Goal: Check status: Check status

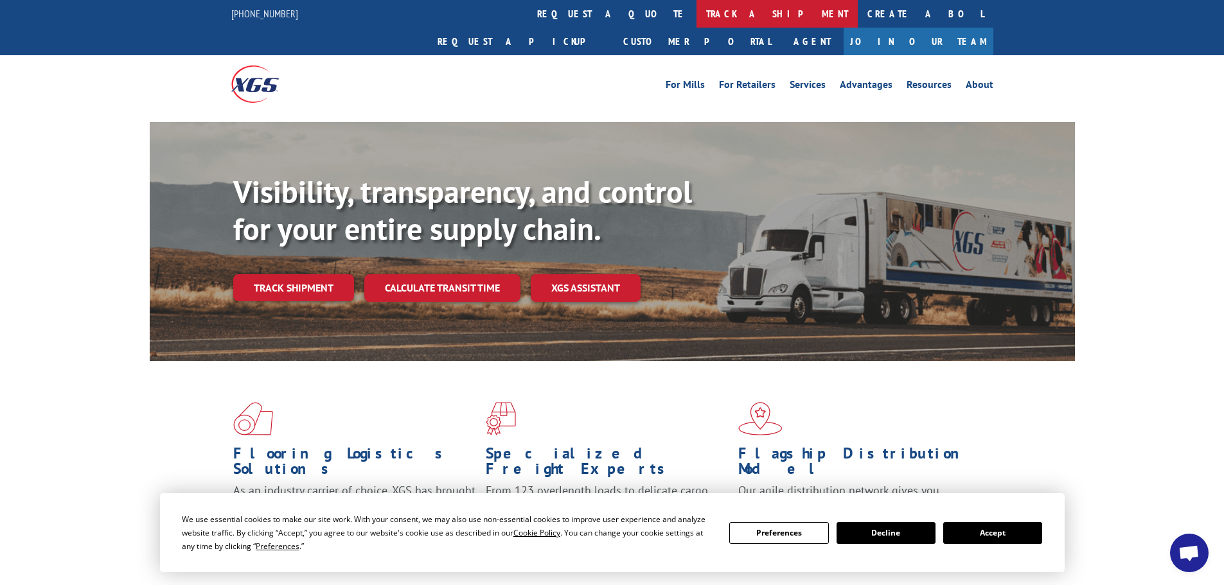
click at [697, 14] on link "track a shipment" at bounding box center [777, 14] width 161 height 28
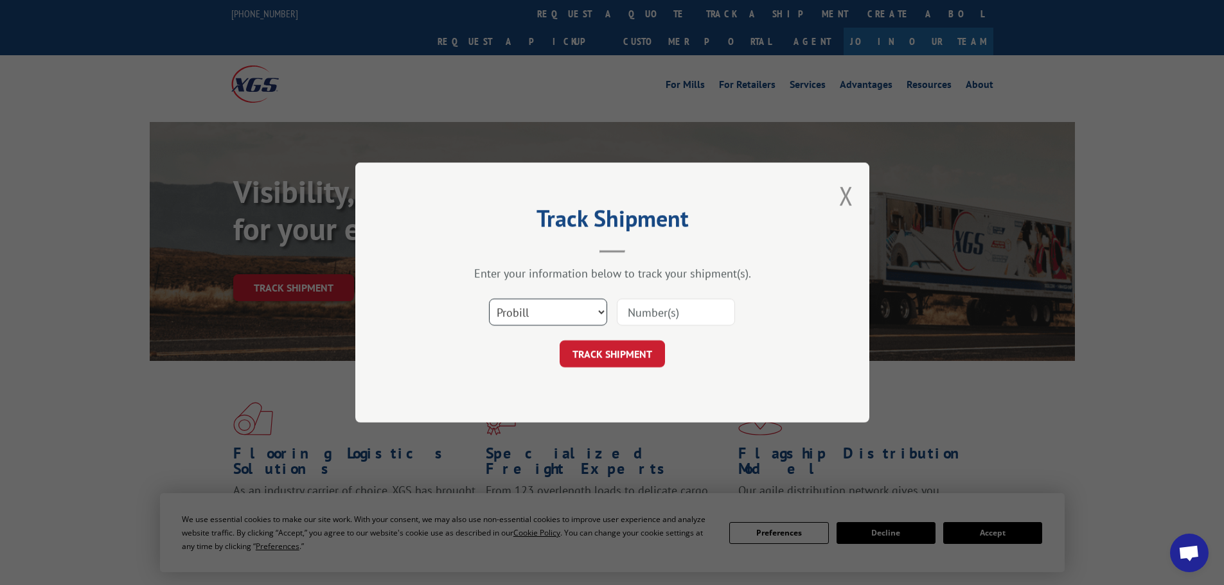
click at [541, 310] on select "Select category... Probill BOL PO" at bounding box center [548, 312] width 118 height 27
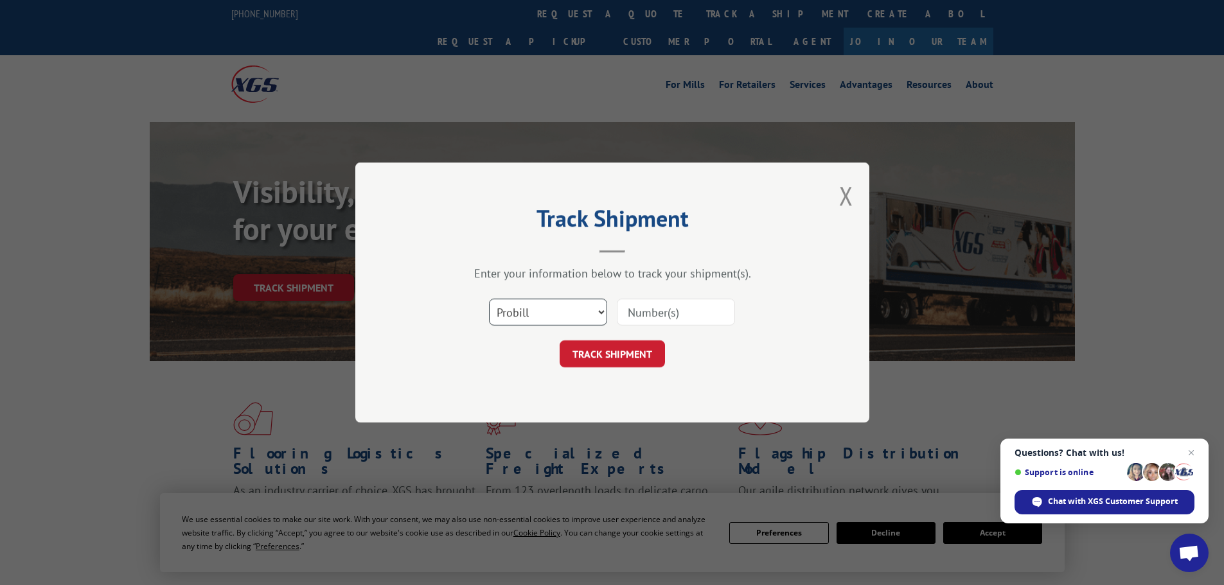
select select "bol"
click at [489, 299] on select "Select category... Probill BOL PO" at bounding box center [548, 312] width 118 height 27
click at [664, 314] on input at bounding box center [676, 312] width 118 height 27
paste input "447945"
type input "447945"
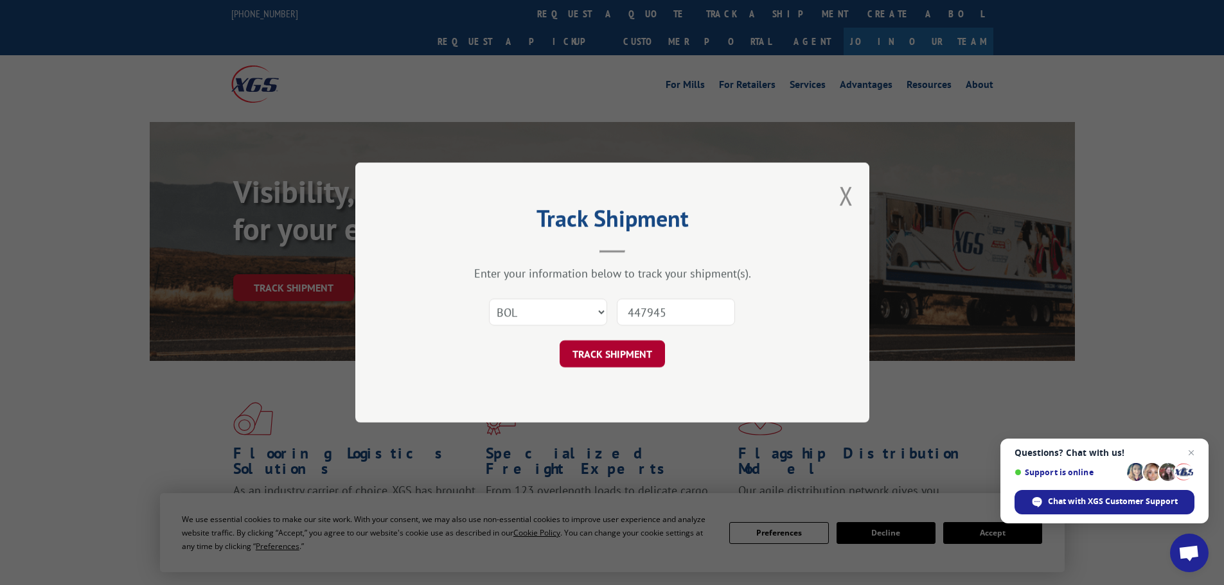
click at [623, 354] on button "TRACK SHIPMENT" at bounding box center [612, 354] width 105 height 27
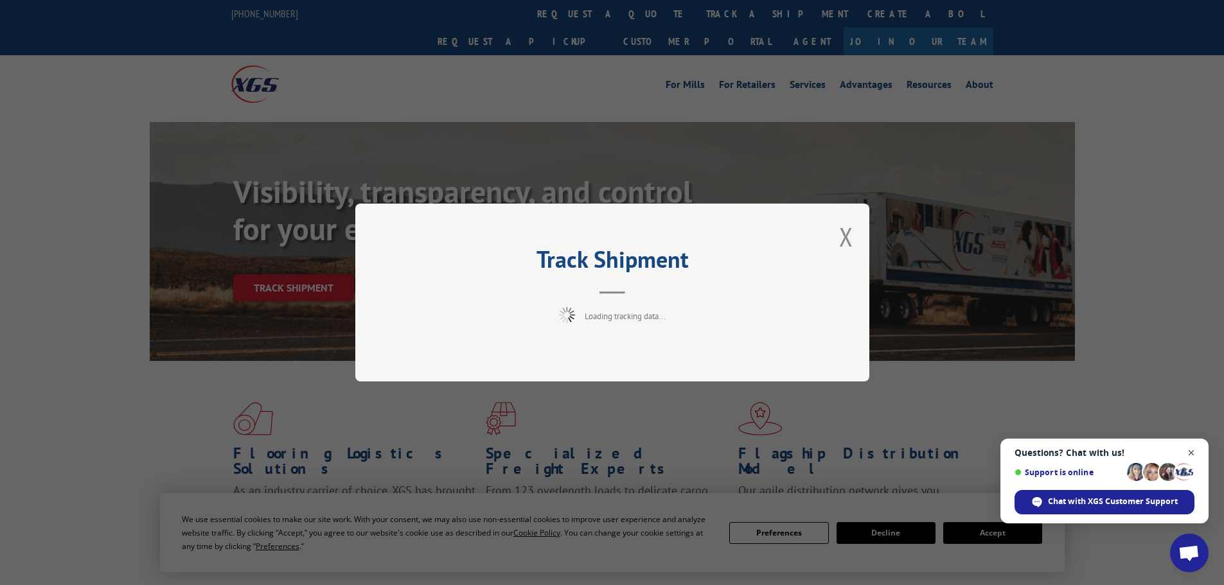
click at [1191, 452] on span "Close chat" at bounding box center [1192, 453] width 16 height 16
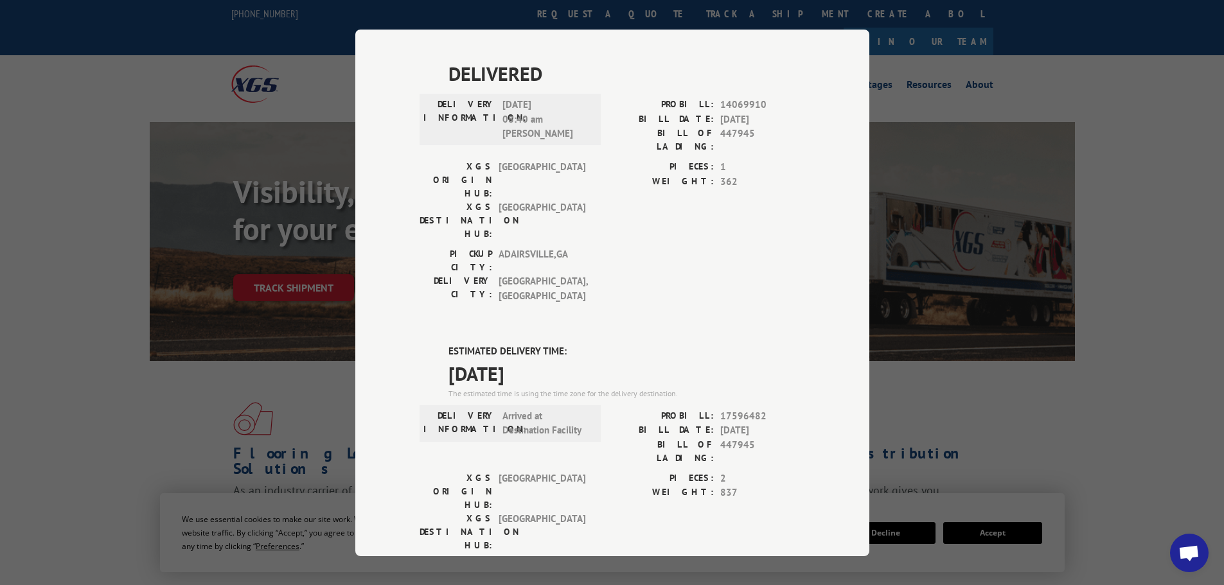
scroll to position [643, 0]
